Goal: Information Seeking & Learning: Learn about a topic

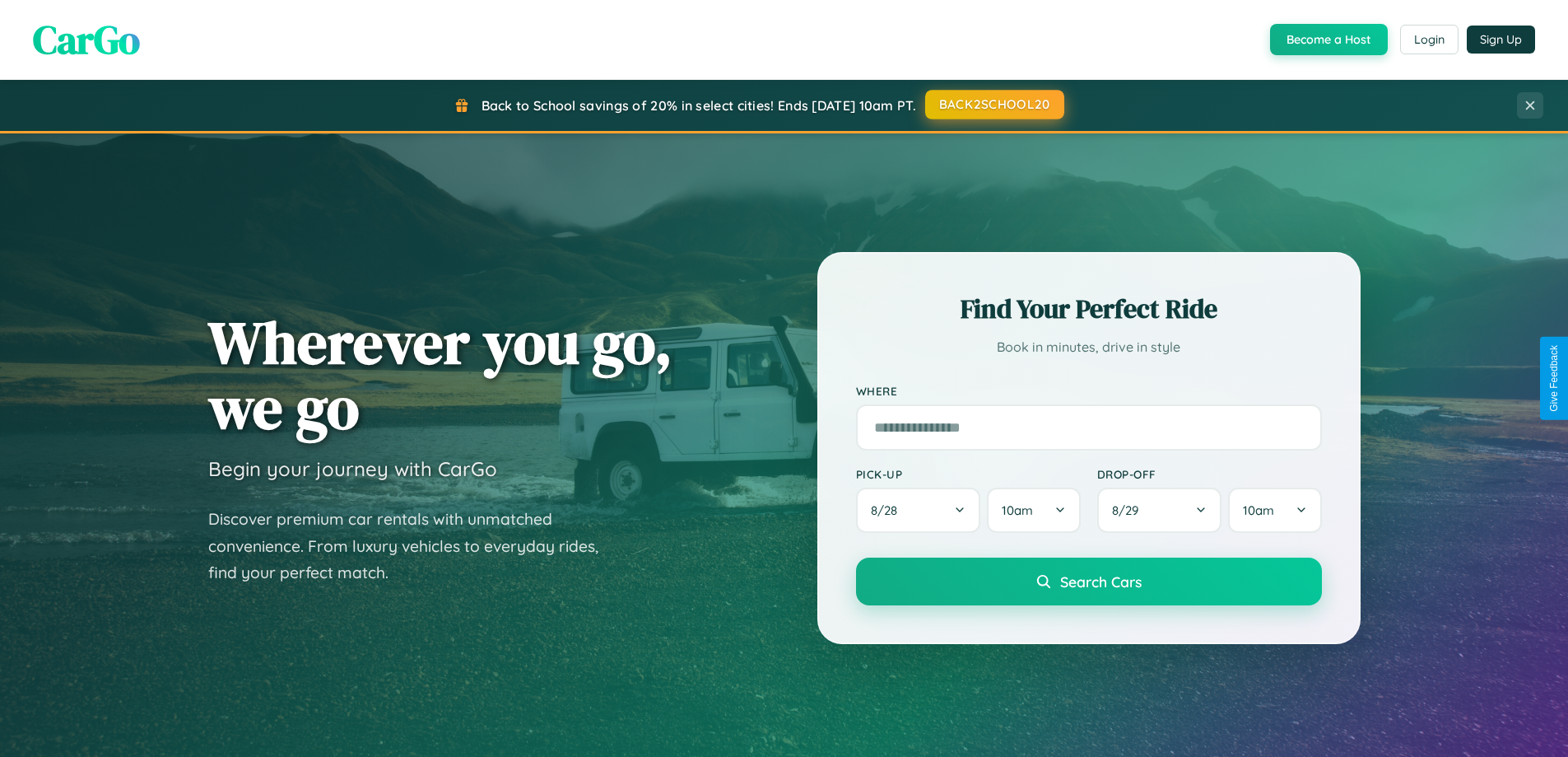
click at [993, 104] on button "BACK2SCHOOL20" at bounding box center [995, 104] width 139 height 30
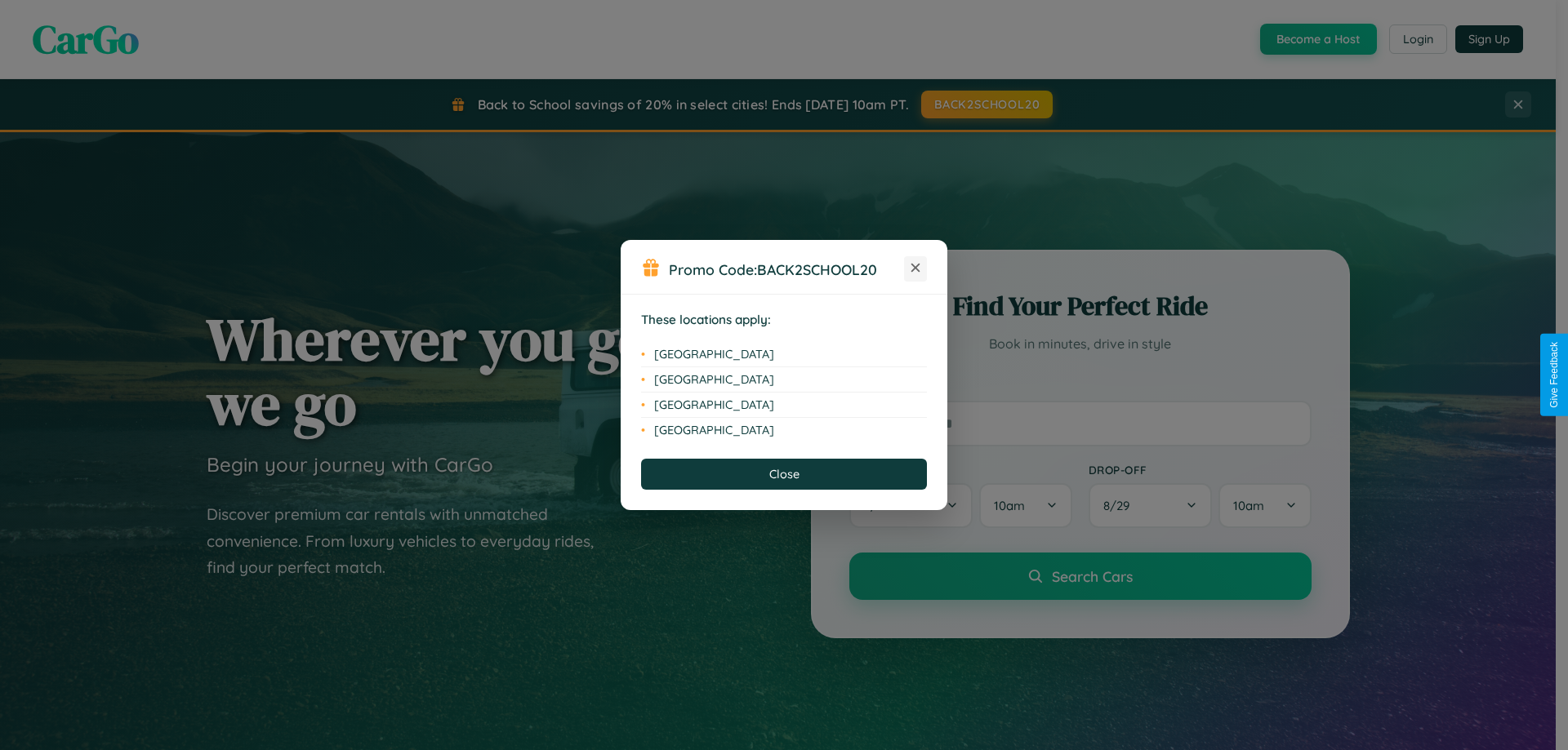
click at [915, 268] on icon at bounding box center [915, 267] width 9 height 9
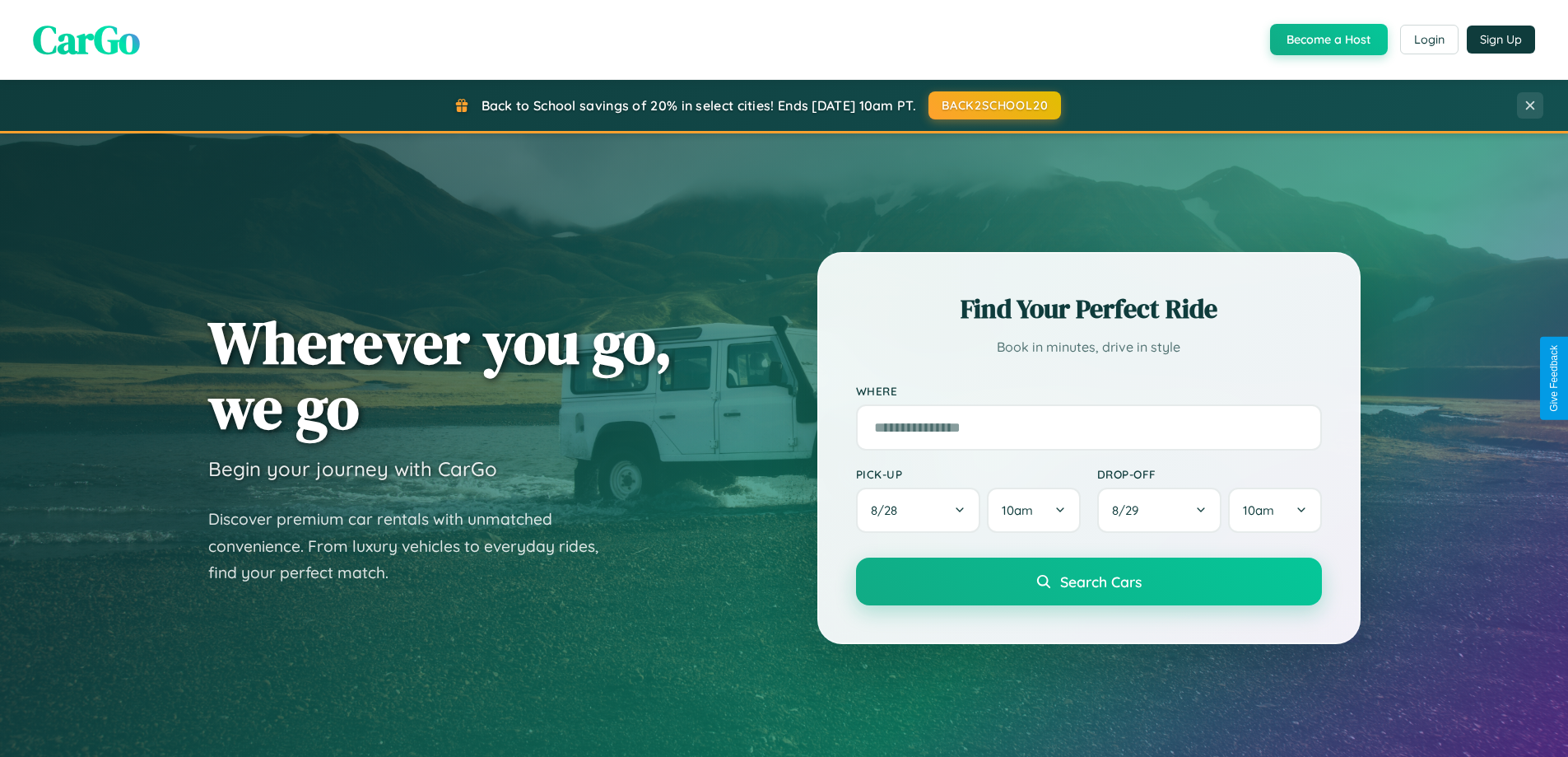
scroll to position [1133, 0]
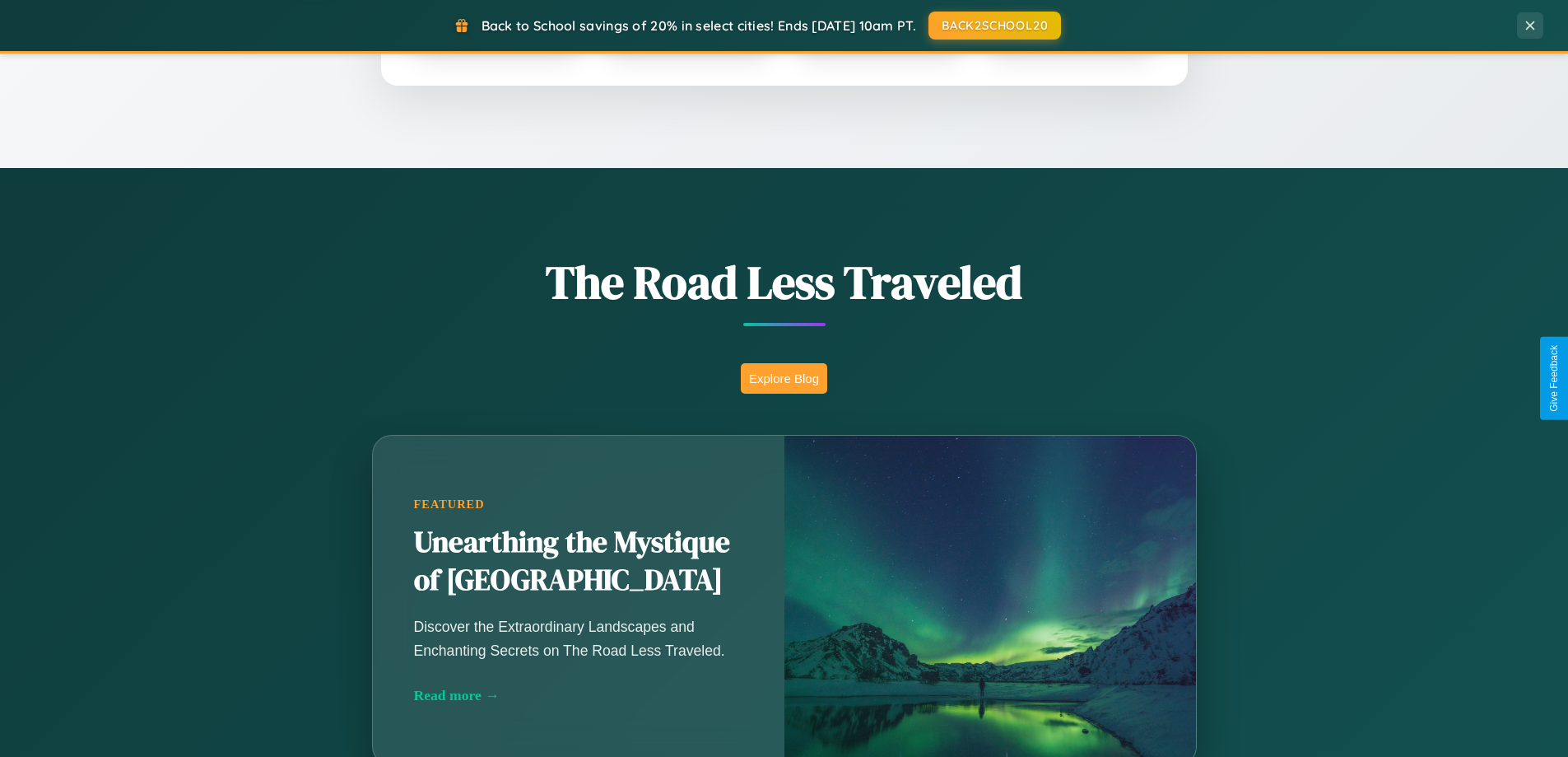
click at [784, 378] on button "Explore Blog" at bounding box center [784, 378] width 87 height 31
